Goal: Information Seeking & Learning: Learn about a topic

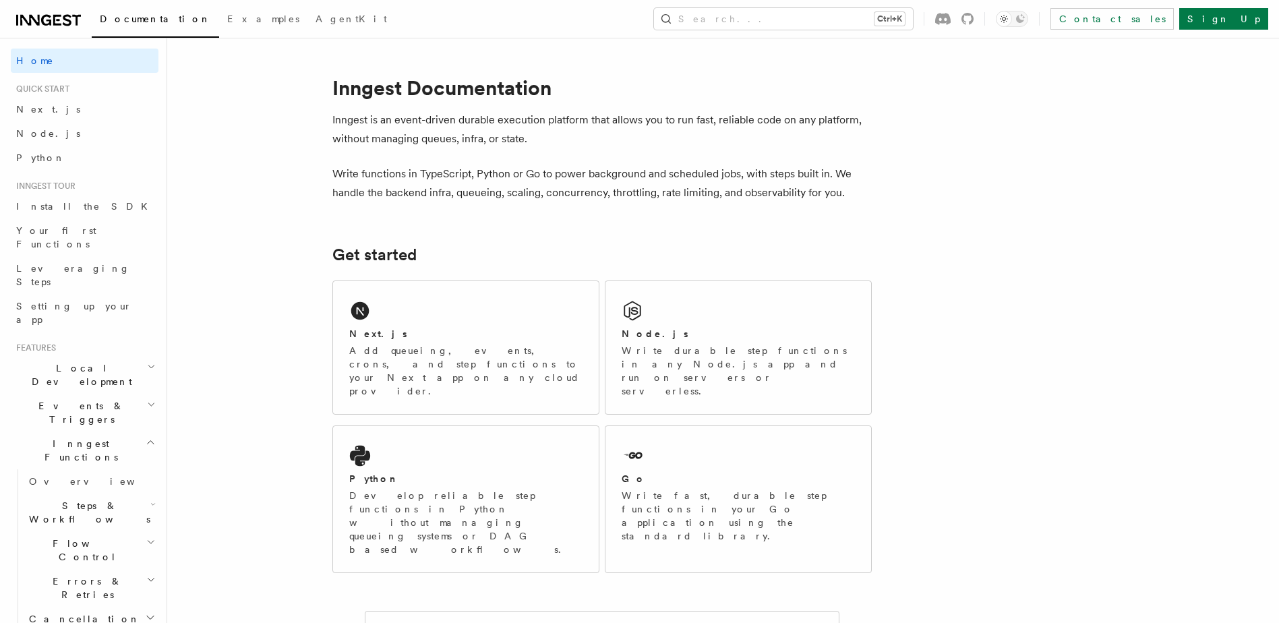
drag, startPoint x: 0, startPoint y: 0, endPoint x: 41, endPoint y: 18, distance: 45.0
click at [41, 18] on icon at bounding box center [48, 20] width 65 height 16
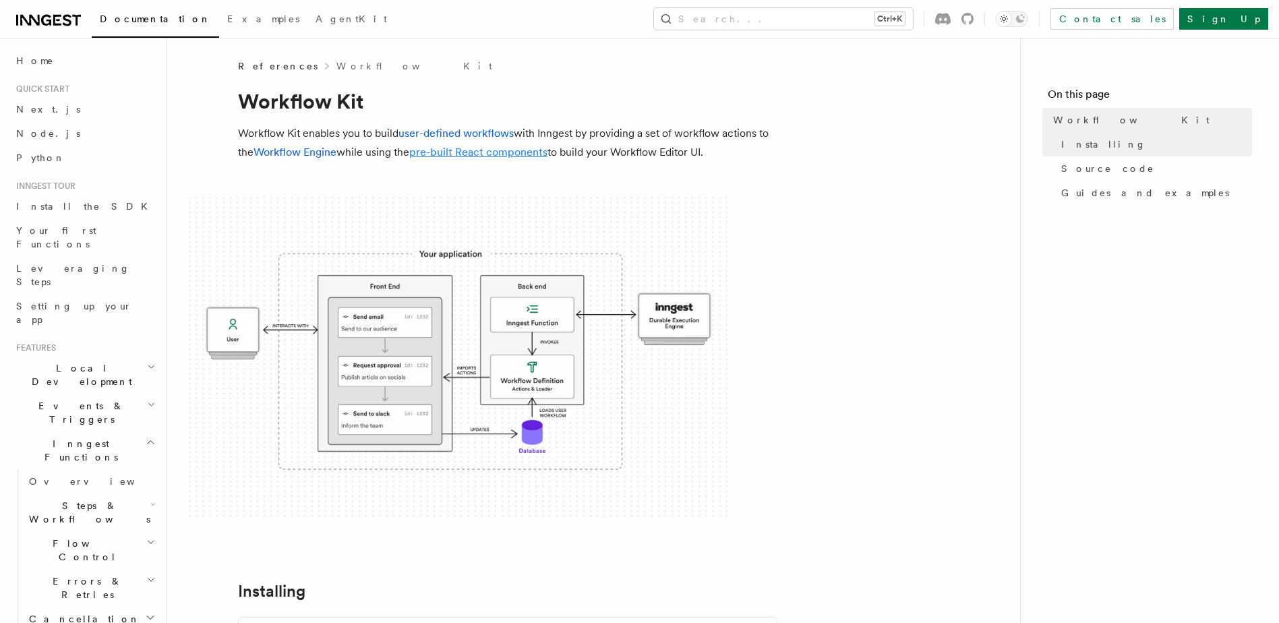
click at [437, 156] on link "pre-built React components" at bounding box center [478, 152] width 138 height 13
